Goal: Book appointment/travel/reservation

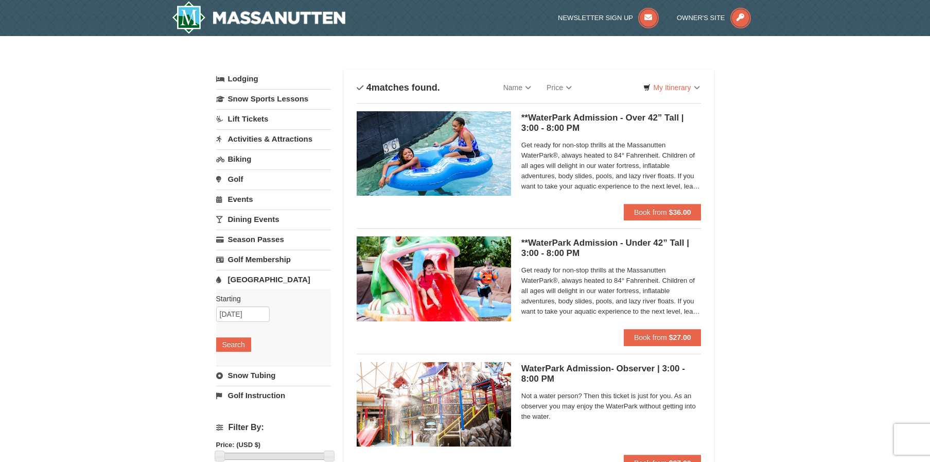
click at [240, 158] on link "Biking" at bounding box center [273, 158] width 115 height 19
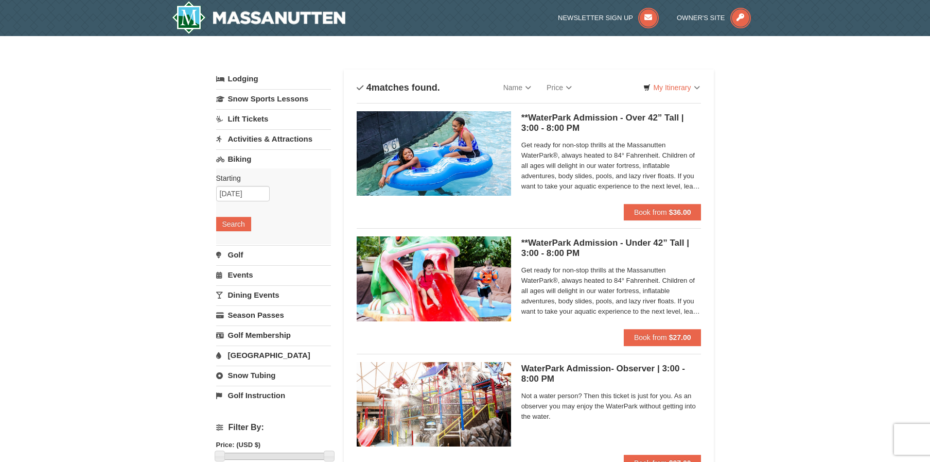
click at [246, 287] on link "Dining Events" at bounding box center [273, 294] width 115 height 19
click at [243, 97] on link "Snow Sports Lessons" at bounding box center [273, 98] width 115 height 19
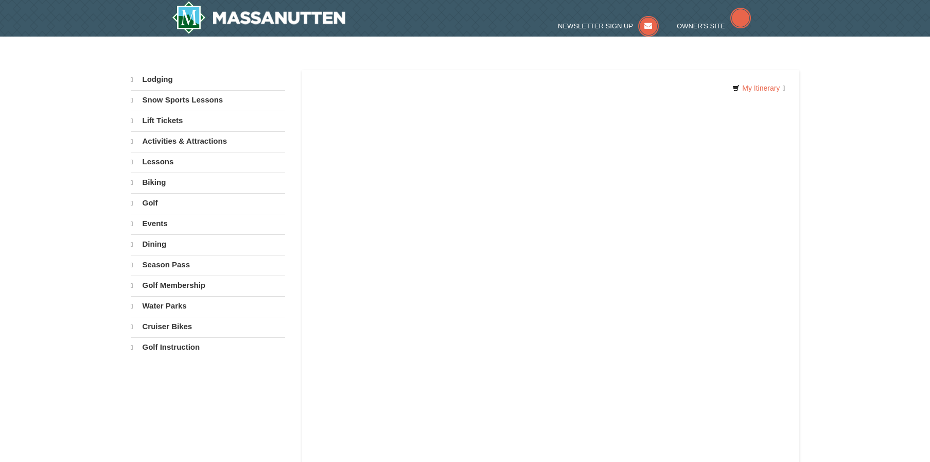
select select "10"
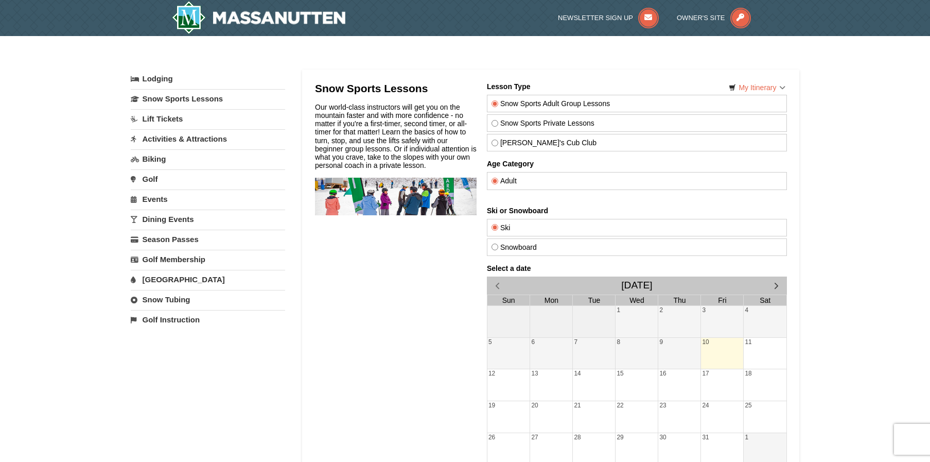
click at [161, 119] on link "Lift Tickets" at bounding box center [208, 118] width 154 height 19
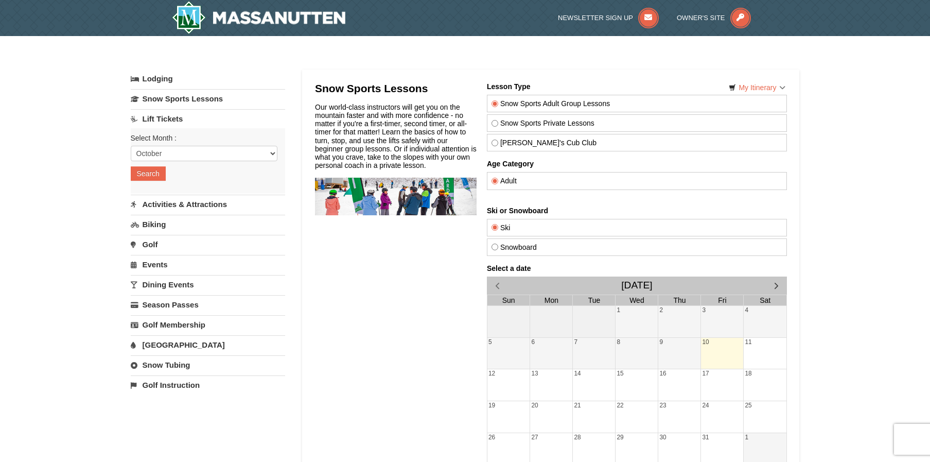
click at [161, 201] on link "Activities & Attractions" at bounding box center [208, 204] width 154 height 19
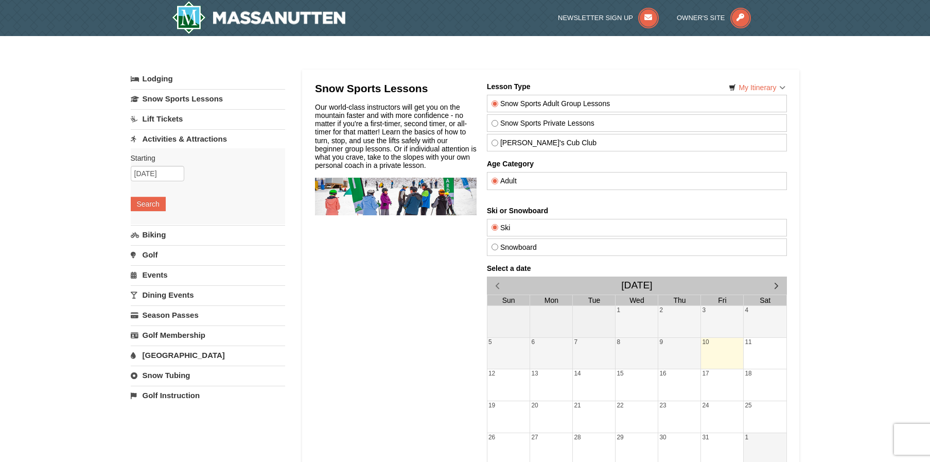
click at [149, 236] on link "Biking" at bounding box center [208, 234] width 154 height 19
click at [155, 278] on link "Events" at bounding box center [208, 274] width 154 height 19
click at [166, 295] on link "Dining Events" at bounding box center [208, 294] width 154 height 19
click at [172, 314] on link "Season Passes" at bounding box center [208, 314] width 154 height 19
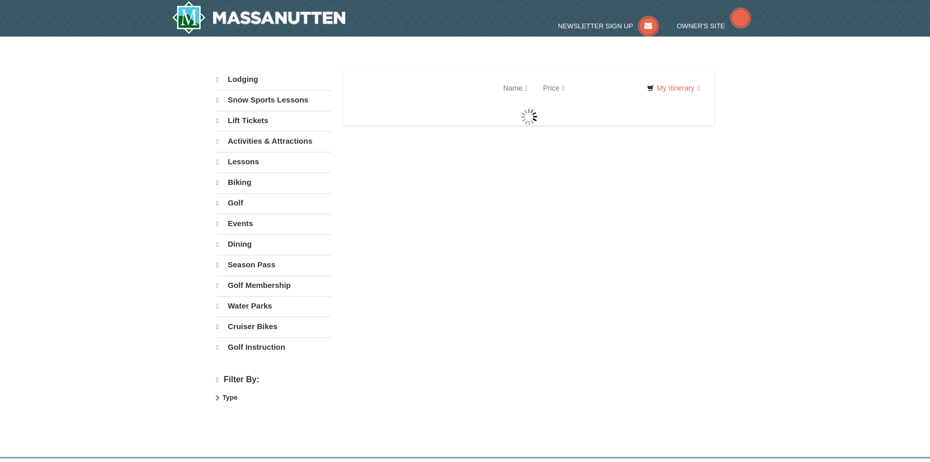
select select "10"
